Goal: Information Seeking & Learning: Learn about a topic

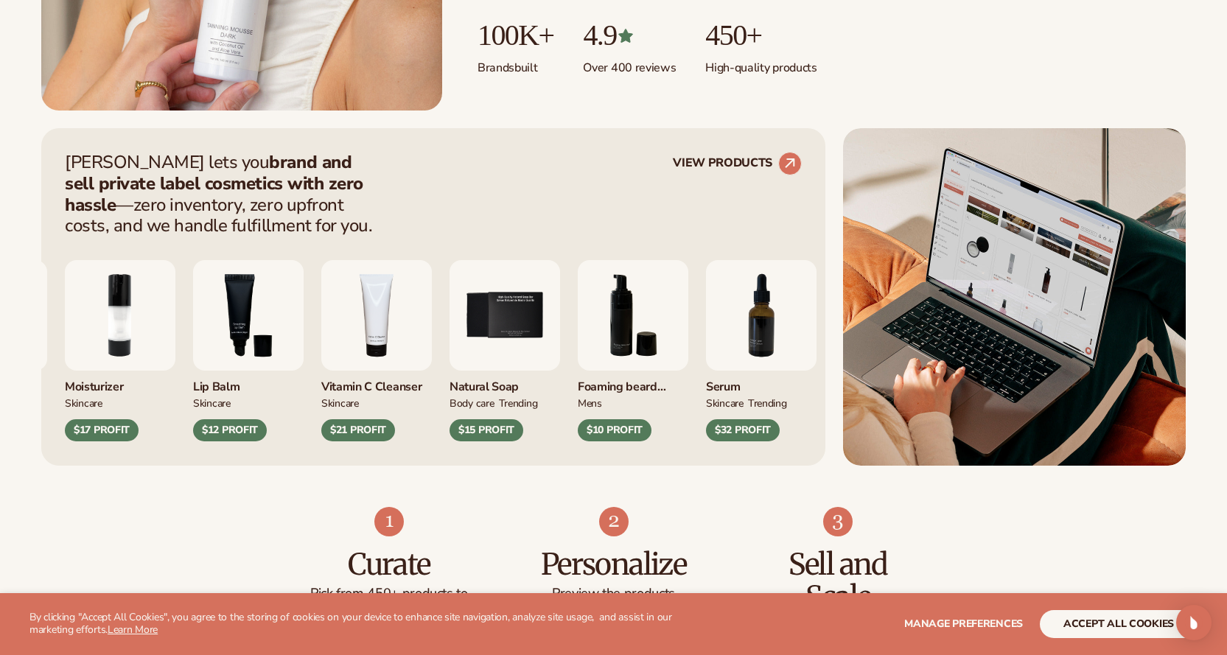
scroll to position [614, 0]
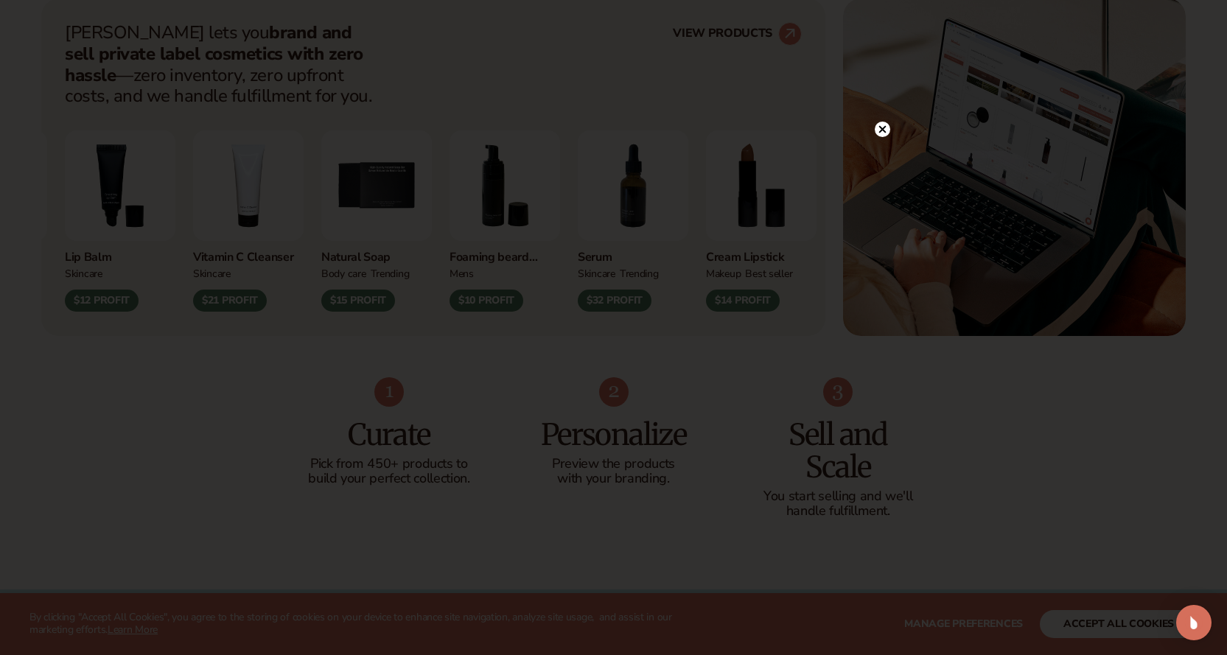
click at [883, 129] on icon at bounding box center [882, 129] width 7 height 7
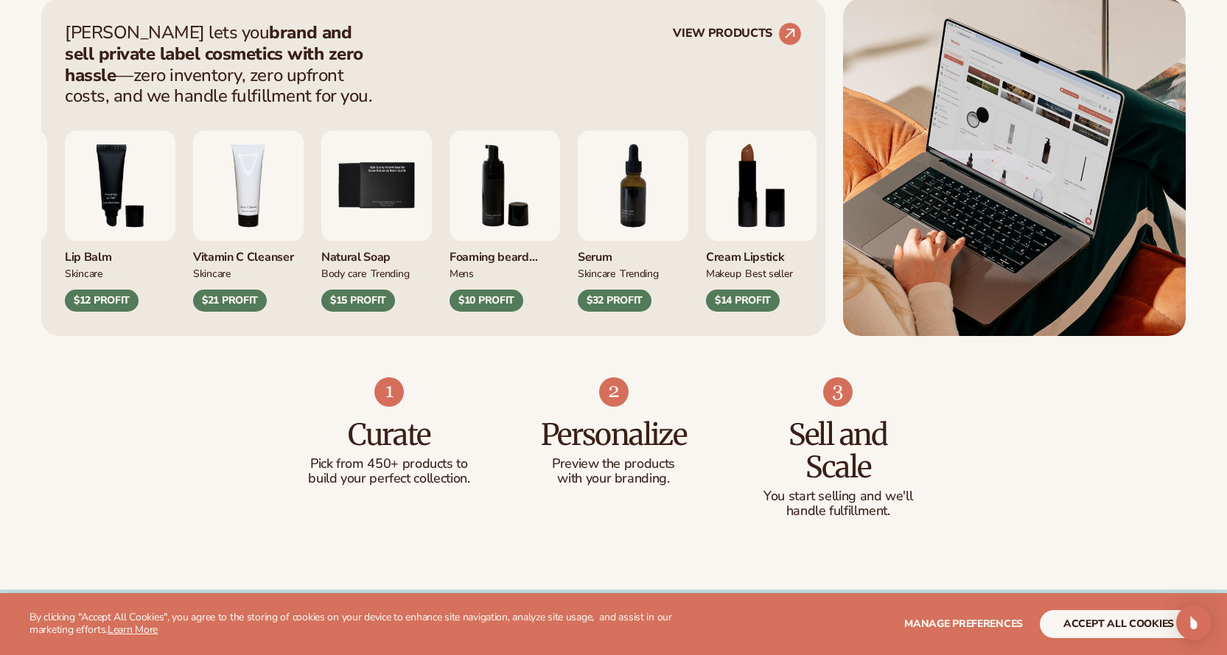
click at [291, 179] on img "4 / 9" at bounding box center [248, 185] width 111 height 111
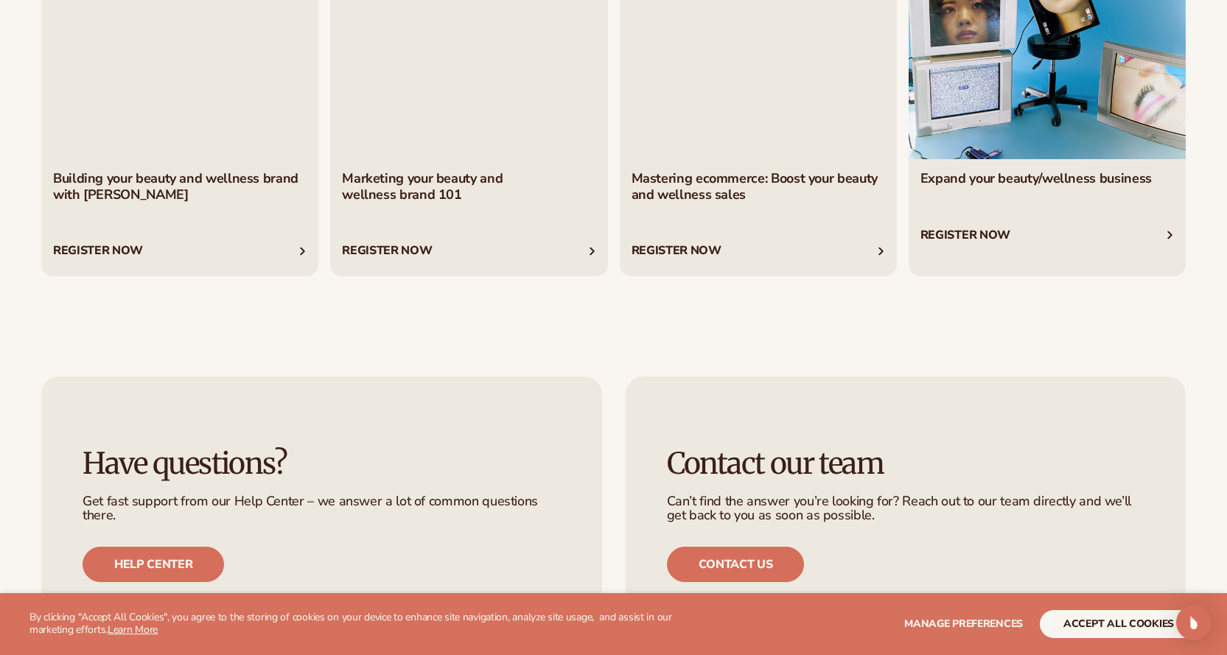
scroll to position [6020, 0]
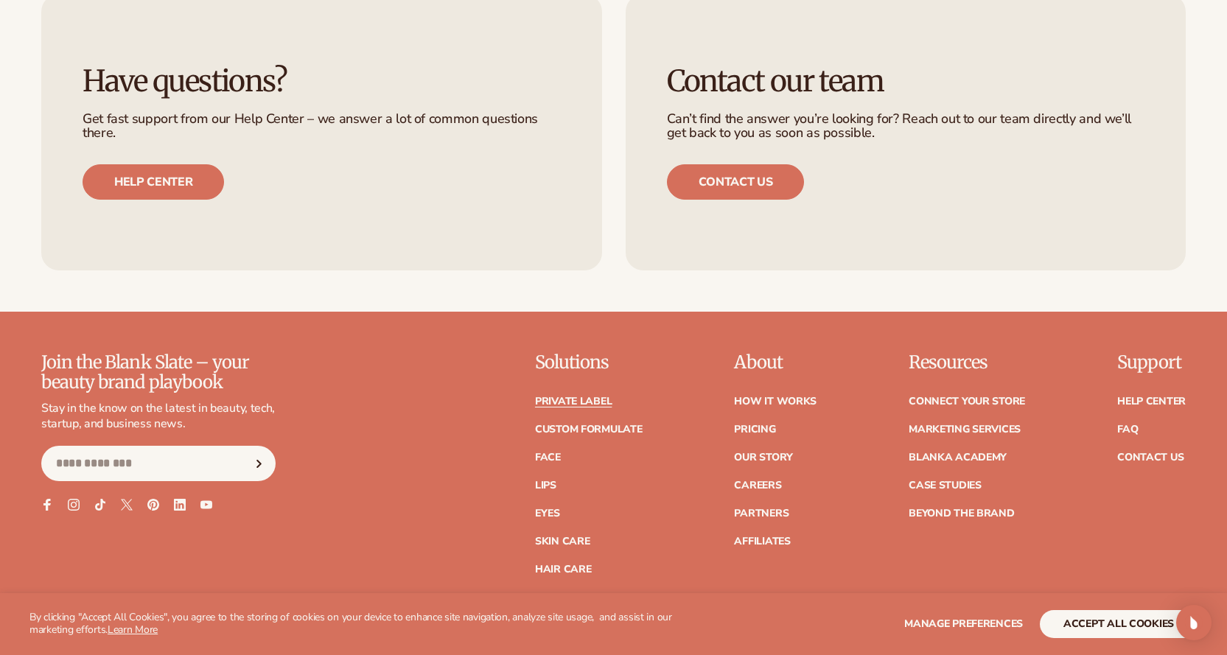
click at [573, 402] on link "Private label" at bounding box center [573, 402] width 77 height 10
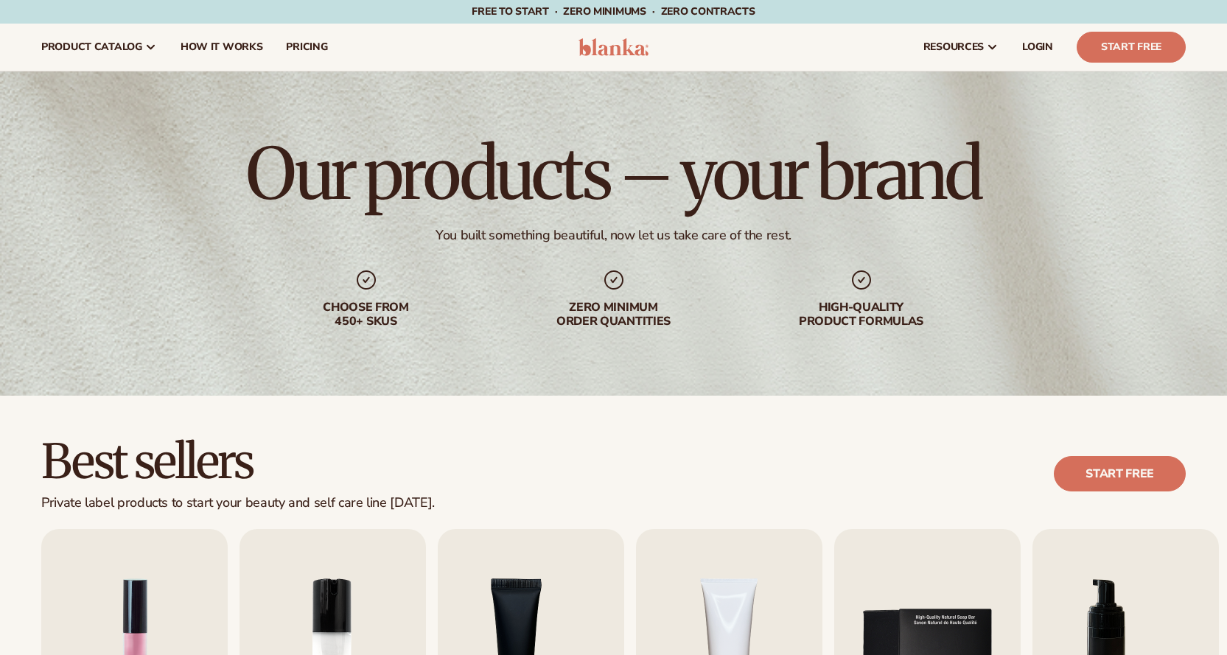
scroll to position [492, 0]
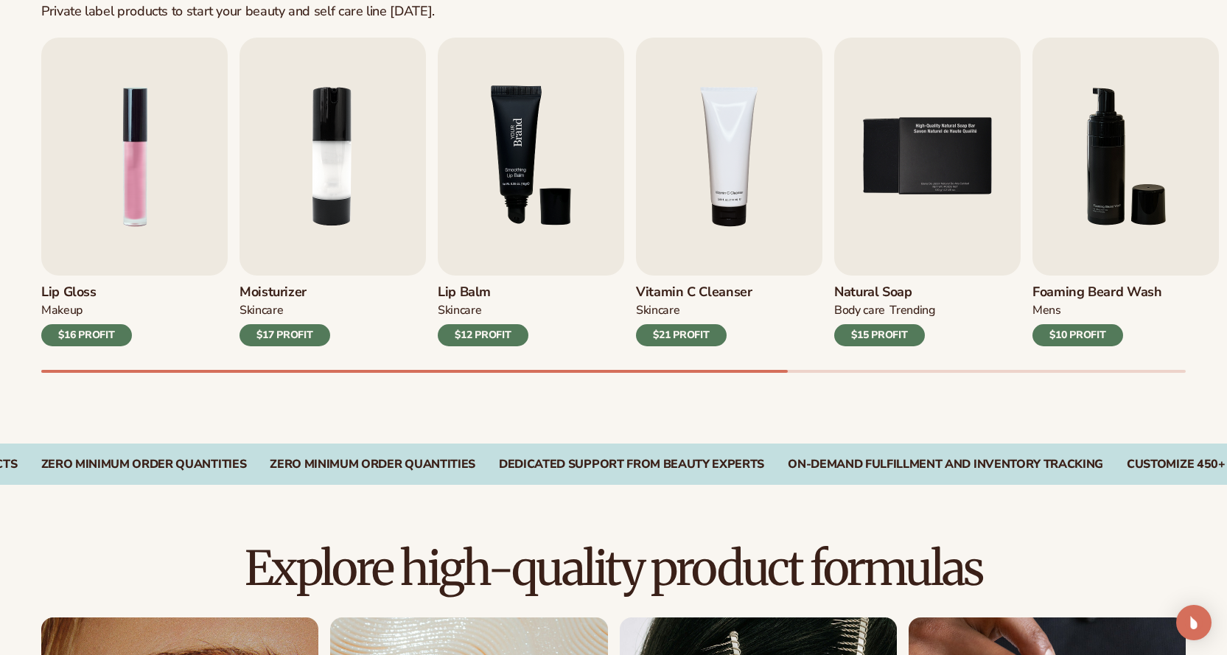
click at [510, 165] on img "3 / 9" at bounding box center [531, 157] width 186 height 238
click at [517, 151] on img "3 / 9" at bounding box center [531, 157] width 186 height 238
click at [478, 289] on h3 "Lip Balm" at bounding box center [483, 293] width 91 height 16
click at [472, 335] on div "$12 PROFIT" at bounding box center [483, 335] width 91 height 22
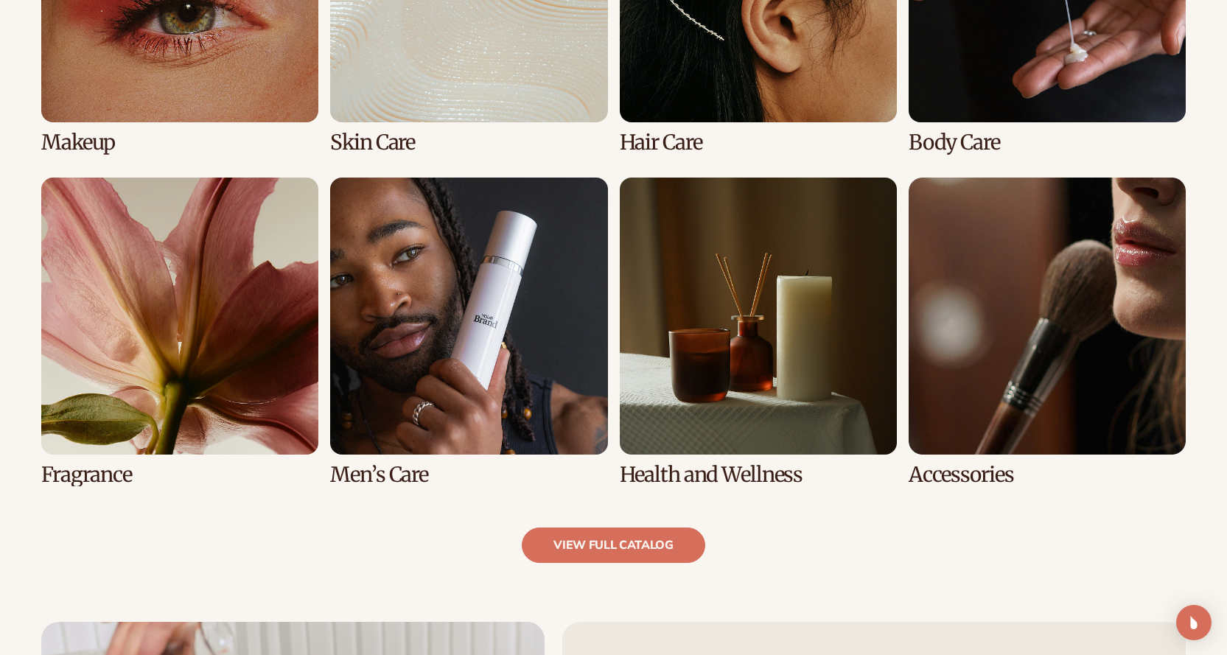
scroll to position [1229, 0]
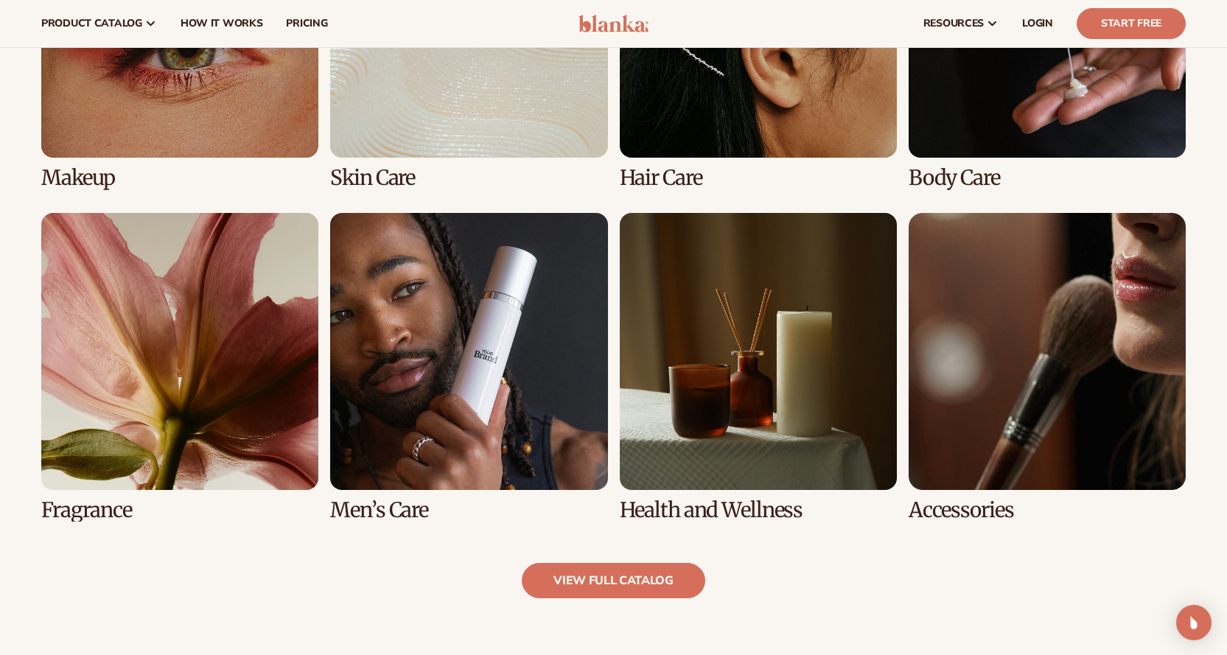
click at [386, 177] on link "2 / 8" at bounding box center [468, 35] width 277 height 309
click at [480, 111] on link "2 / 8" at bounding box center [468, 35] width 277 height 309
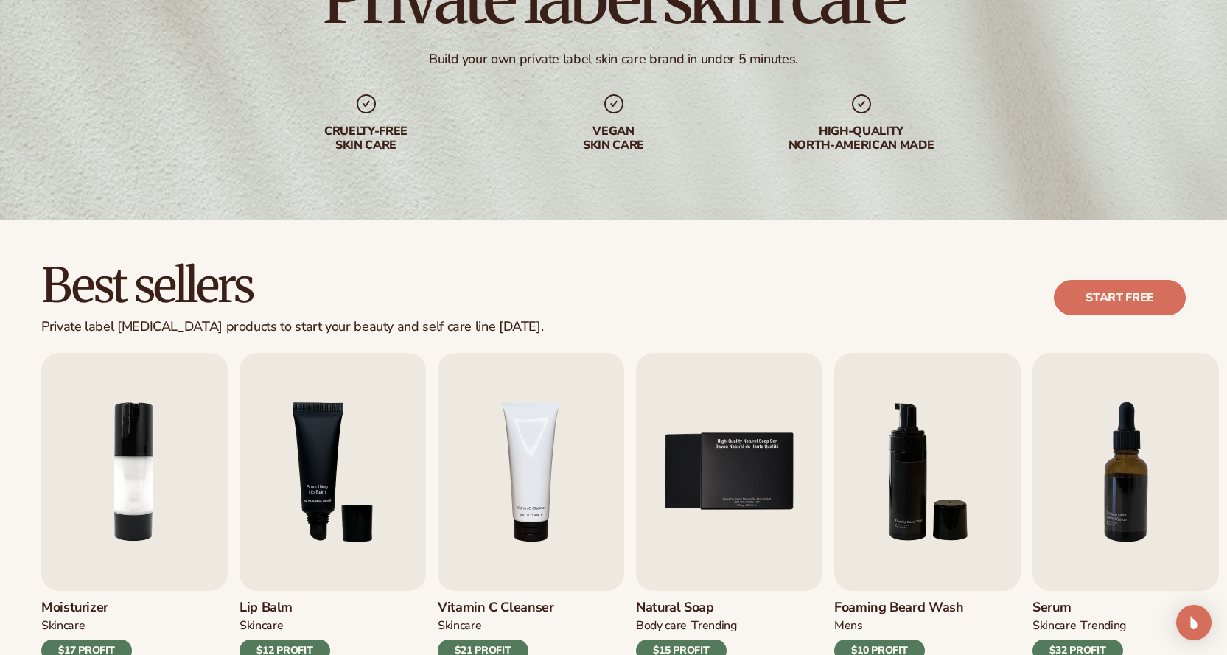
scroll to position [492, 0]
